Goal: Check status: Check status

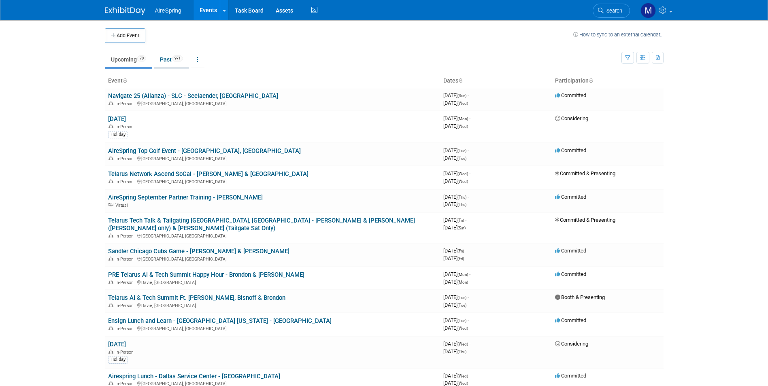
click at [165, 56] on link "Past 971" at bounding box center [171, 59] width 35 height 15
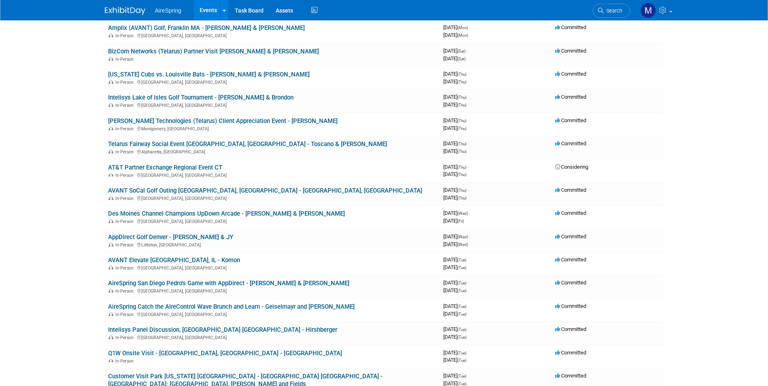
scroll to position [2200, 0]
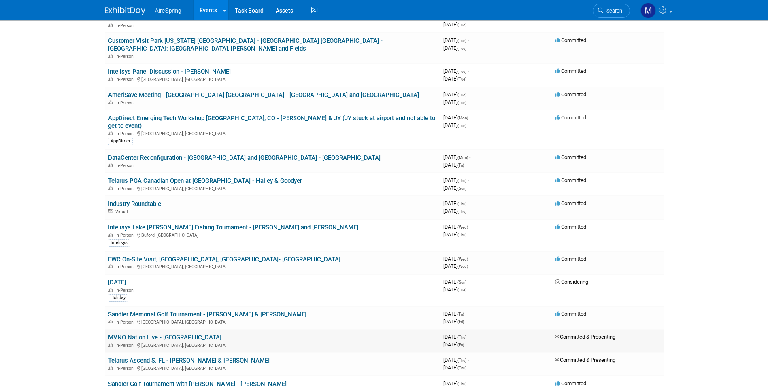
scroll to position [2581, 0]
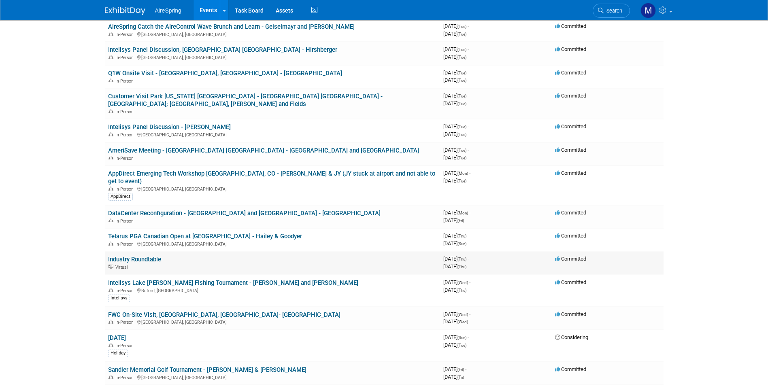
click at [146, 256] on link "Industry Roundtable" at bounding box center [134, 259] width 53 height 7
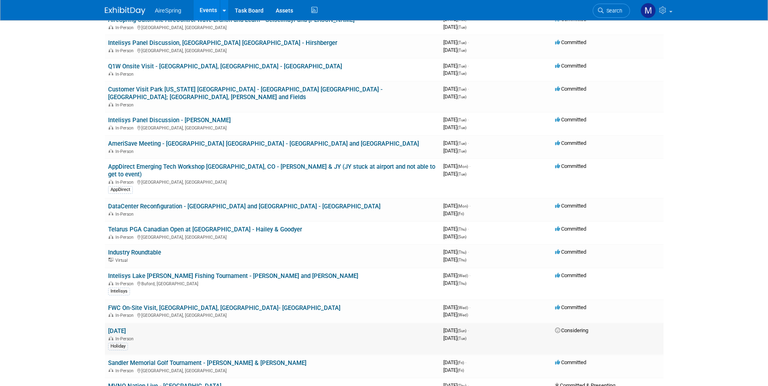
scroll to position [2662, 0]
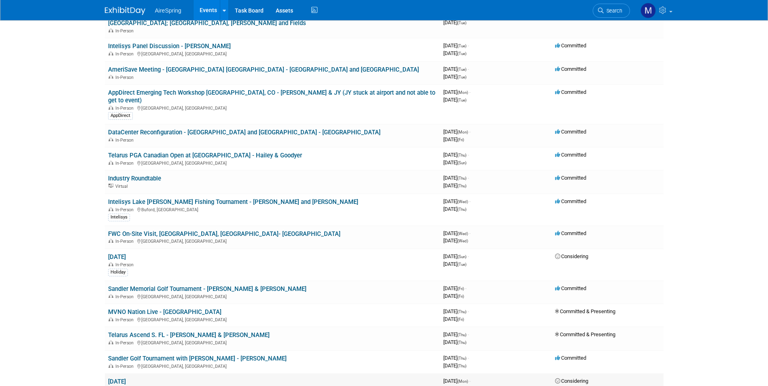
click at [121, 378] on link "[DATE]" at bounding box center [117, 381] width 18 height 7
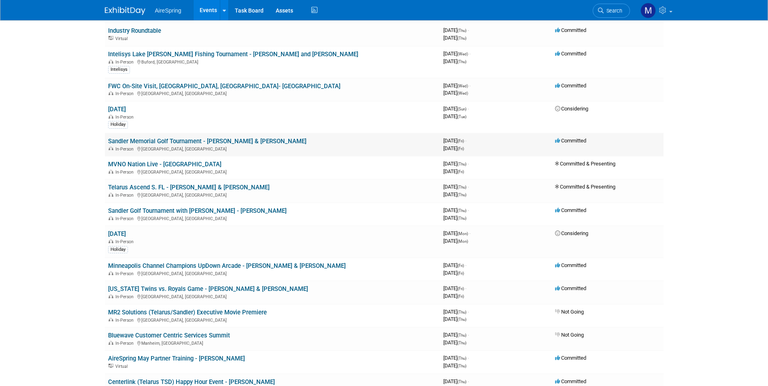
scroll to position [2824, 0]
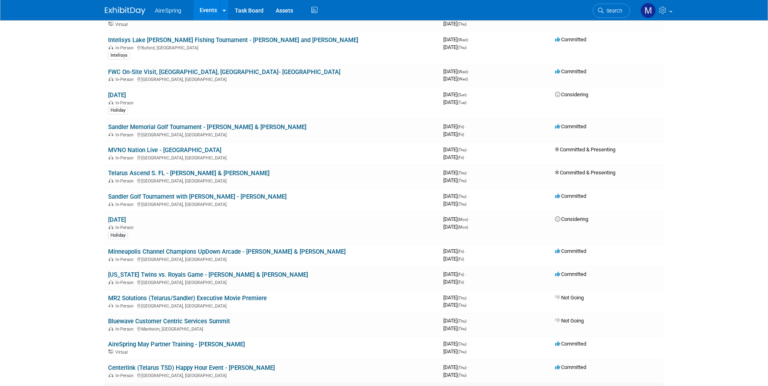
click at [140, 386] on link "Smack Shack Happy Hour - Curtin and Devereaux" at bounding box center [198, 390] width 180 height 7
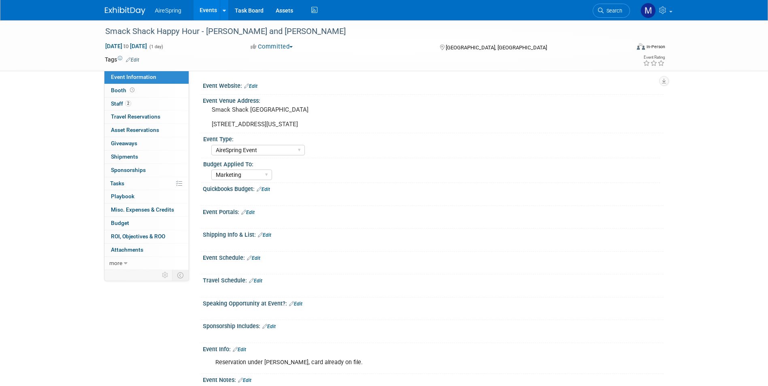
select select "AireSpring Event"
select select "Marketing"
drag, startPoint x: 262, startPoint y: 151, endPoint x: 186, endPoint y: 144, distance: 76.8
click at [186, 144] on div "Event Information Event Info Booth Booth 2 Staff 2 Staff 0 Travel Reservations …" at bounding box center [384, 235] width 571 height 431
click at [561, 161] on div "Budget Applied To:" at bounding box center [431, 163] width 456 height 10
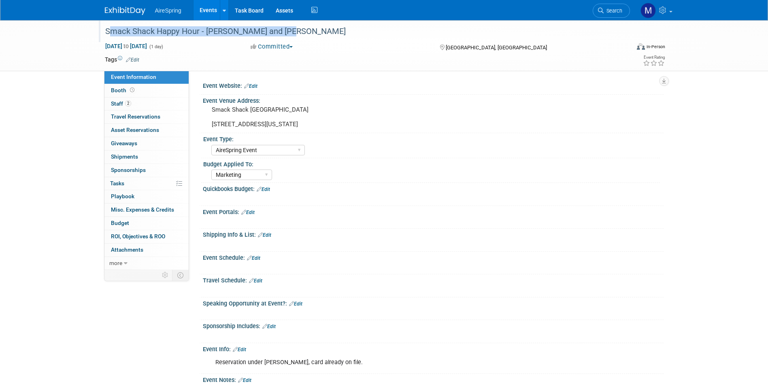
drag, startPoint x: 106, startPoint y: 30, endPoint x: 303, endPoint y: 34, distance: 197.1
click at [303, 34] on div "Smack Shack Happy Hour - [PERSON_NAME] and [PERSON_NAME]" at bounding box center [359, 31] width 515 height 15
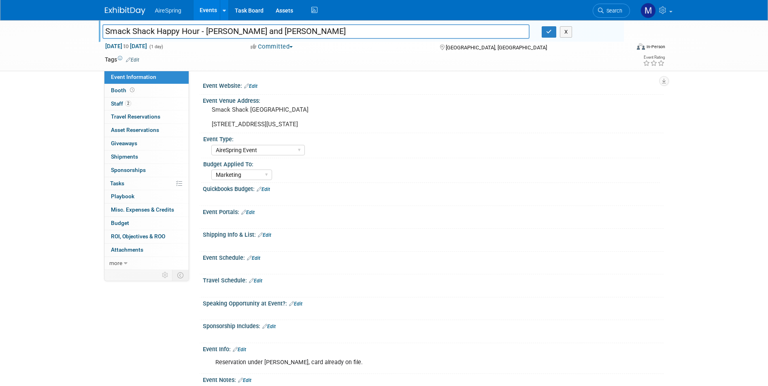
drag, startPoint x: 347, startPoint y: 29, endPoint x: -2, endPoint y: 19, distance: 348.5
click at [0, 19] on html "AireSpring Events Add Event Bulk Upload Events Shareable Event Boards Recently …" at bounding box center [384, 193] width 768 height 386
